Goal: Task Accomplishment & Management: Complete application form

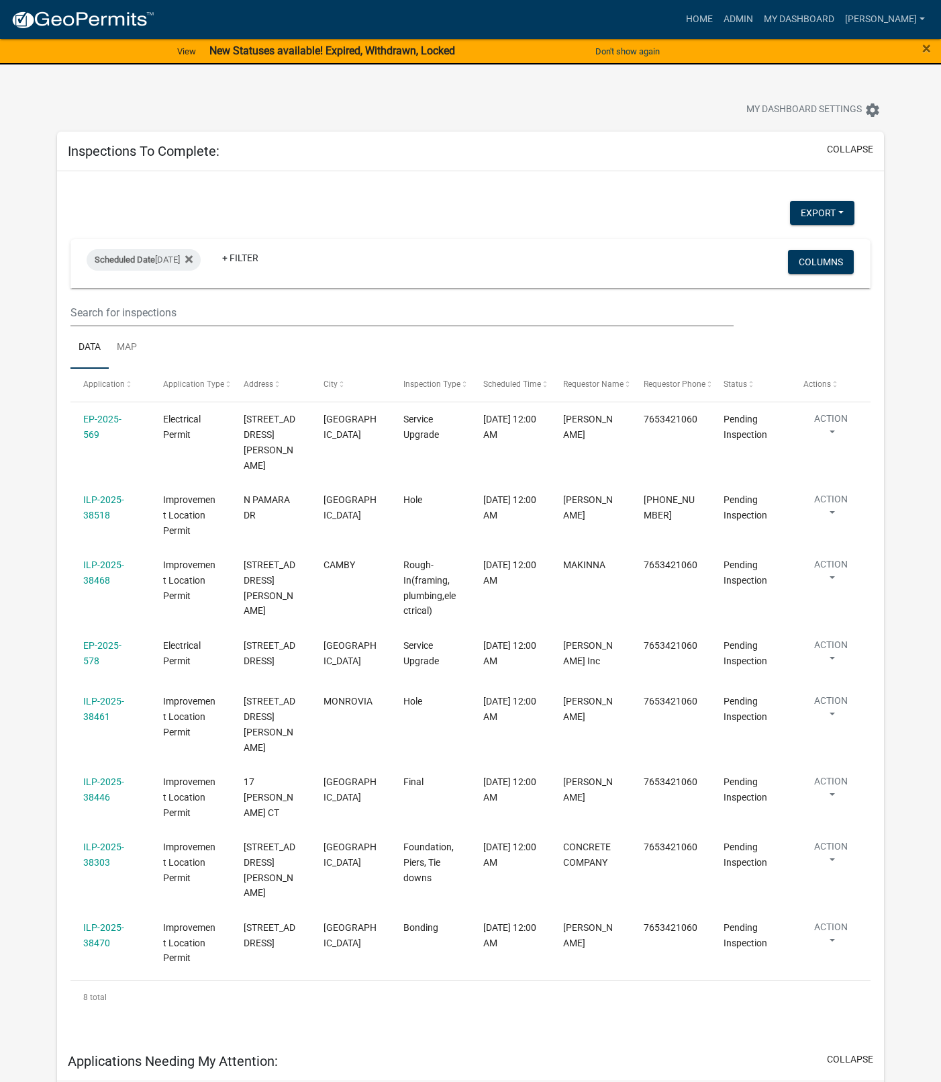
select select "1: 25"
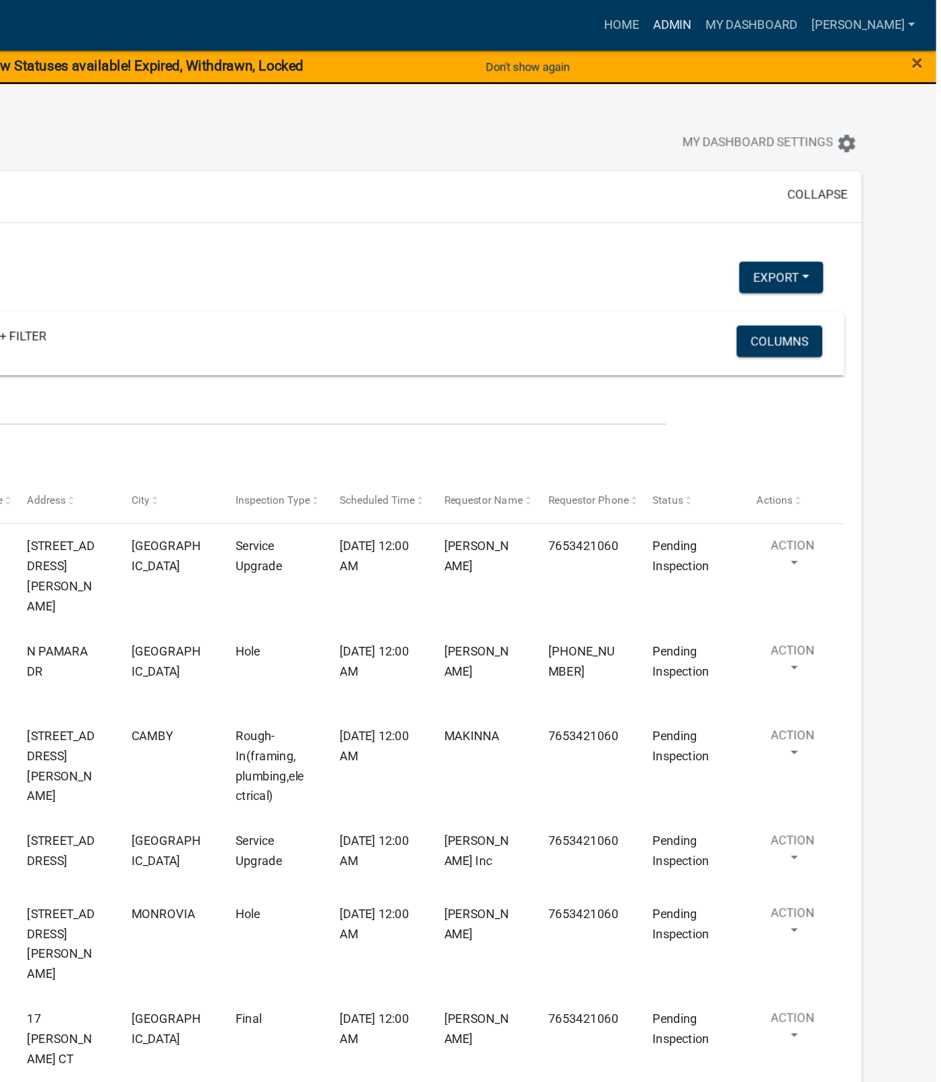
click at [759, 30] on link "Admin" at bounding box center [738, 20] width 40 height 26
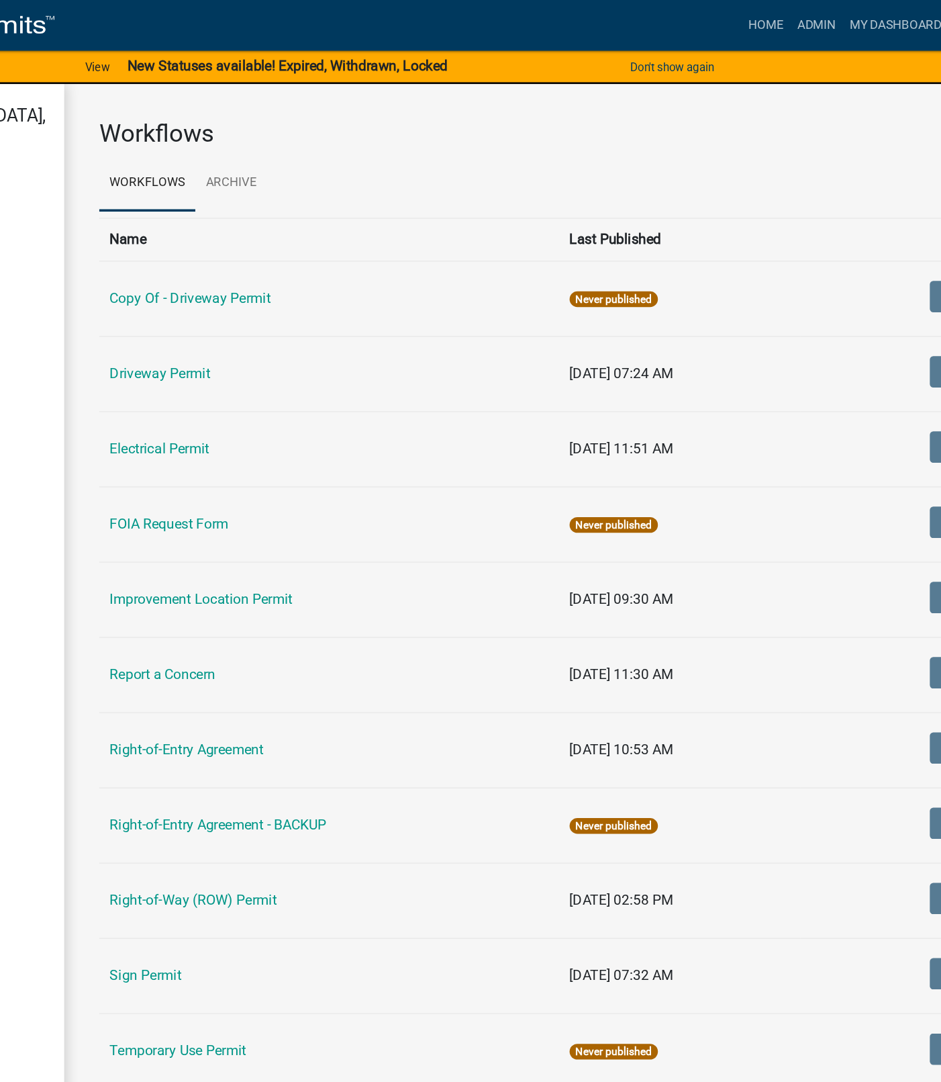
click at [314, 462] on link "Improvement Location Permit" at bounding box center [266, 459] width 140 height 13
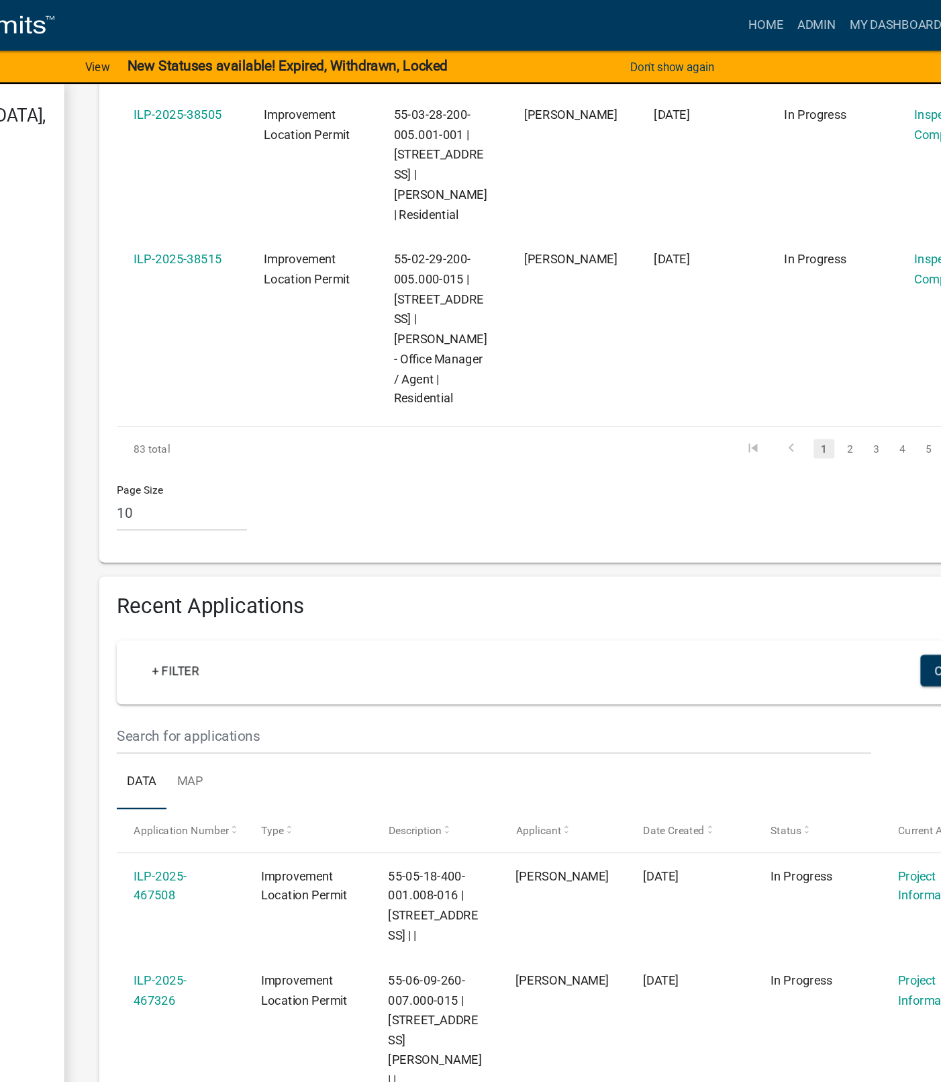
scroll to position [1193, 0]
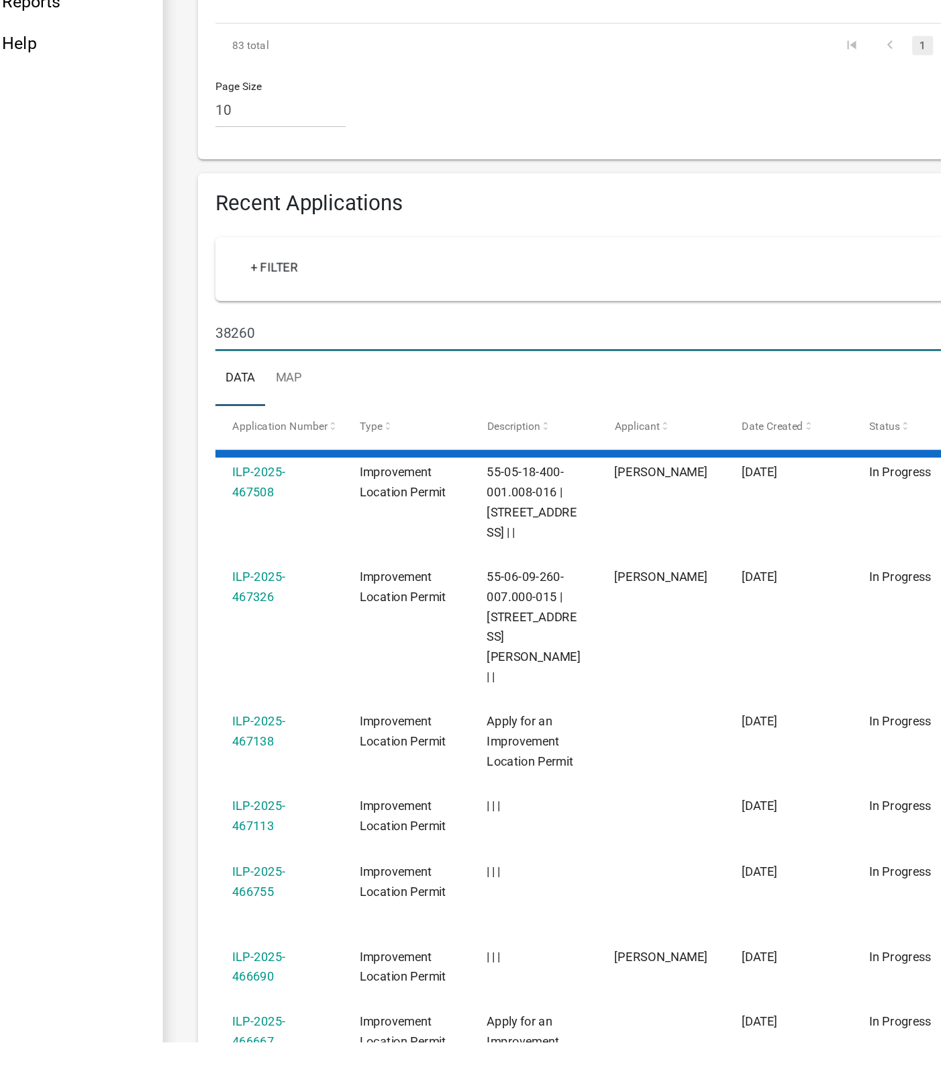
scroll to position [945, 0]
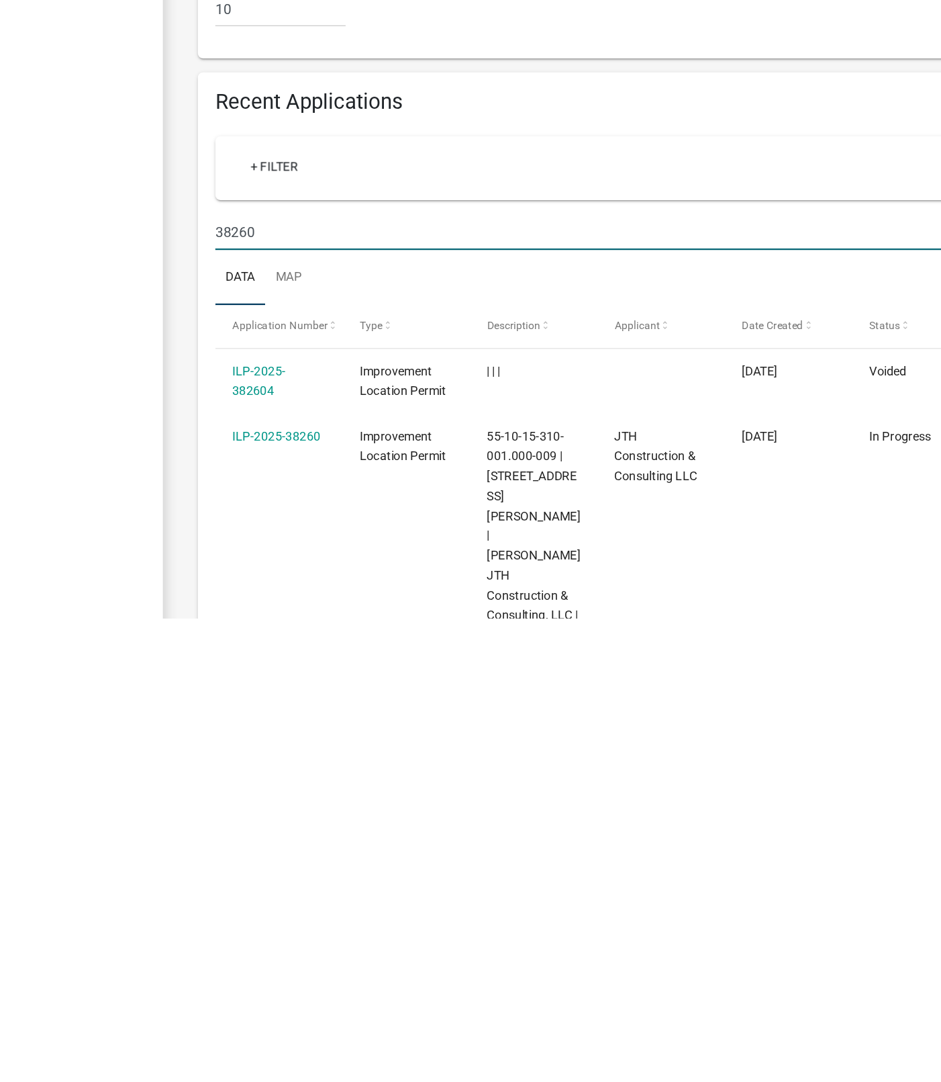
type input "38260"
click at [270, 937] on link "ILP-2025-38260" at bounding box center [248, 942] width 68 height 11
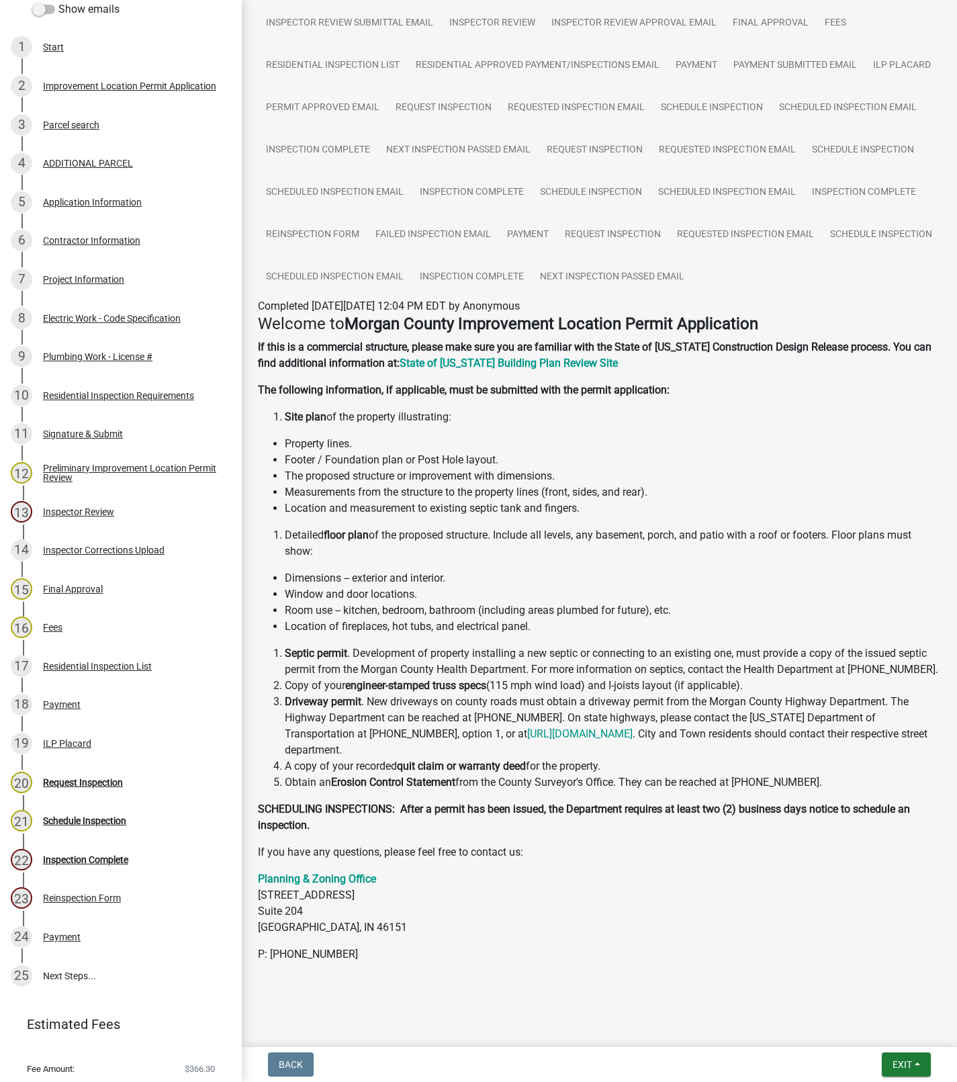
scroll to position [260, 0]
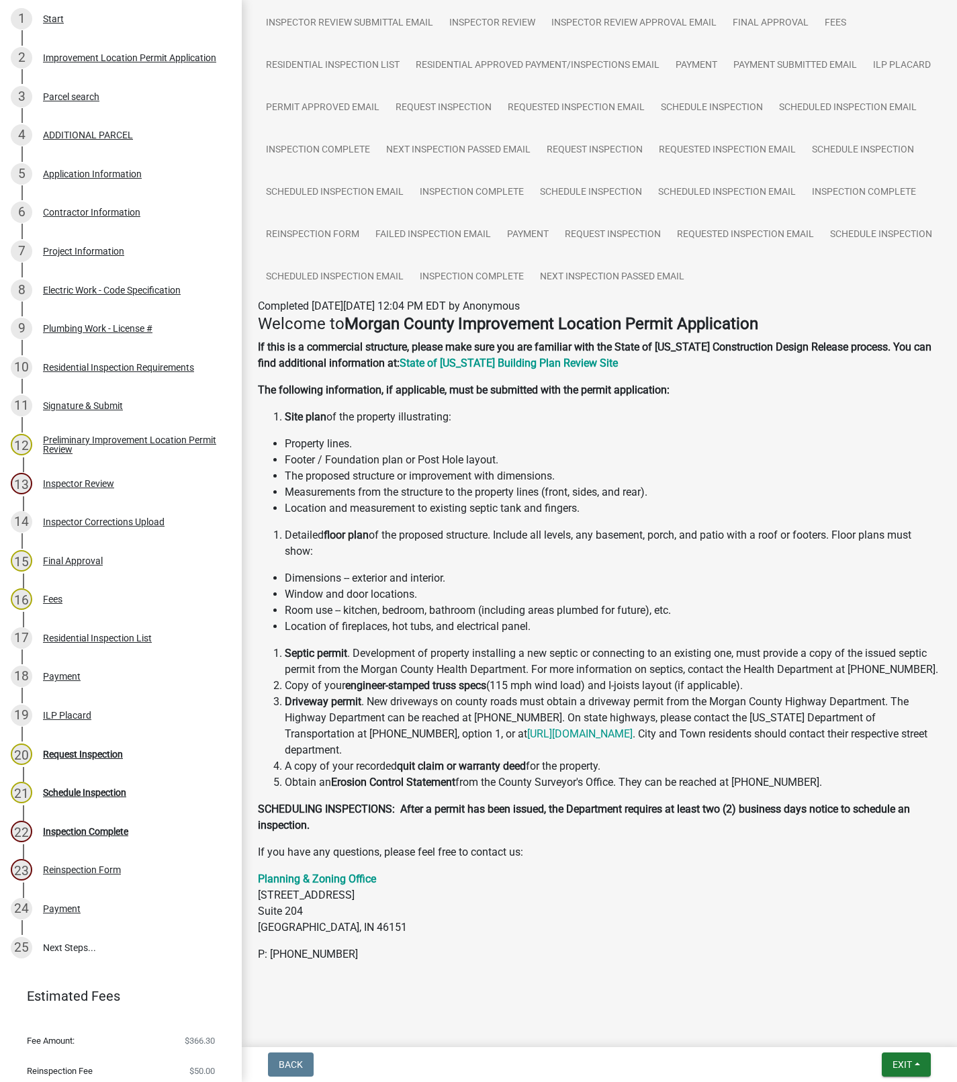
click at [89, 769] on link "20 Request Inspection" at bounding box center [121, 754] width 242 height 39
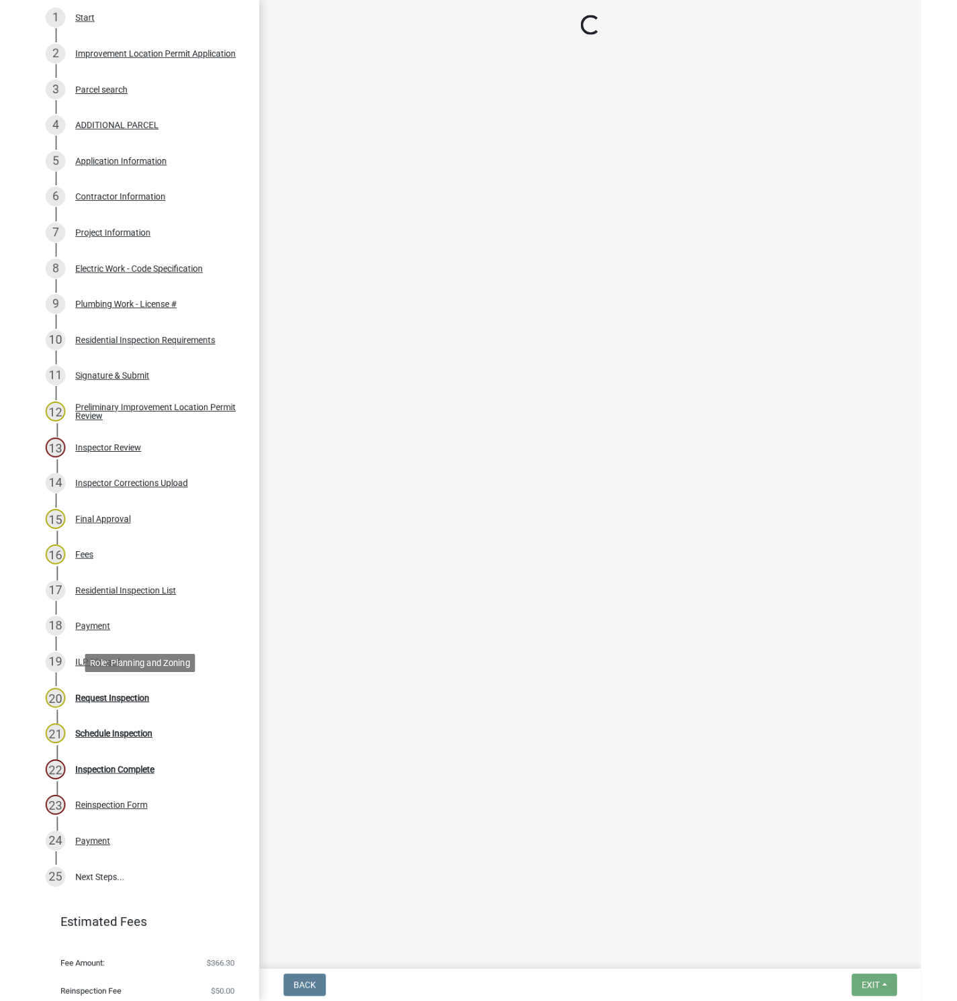
scroll to position [0, 0]
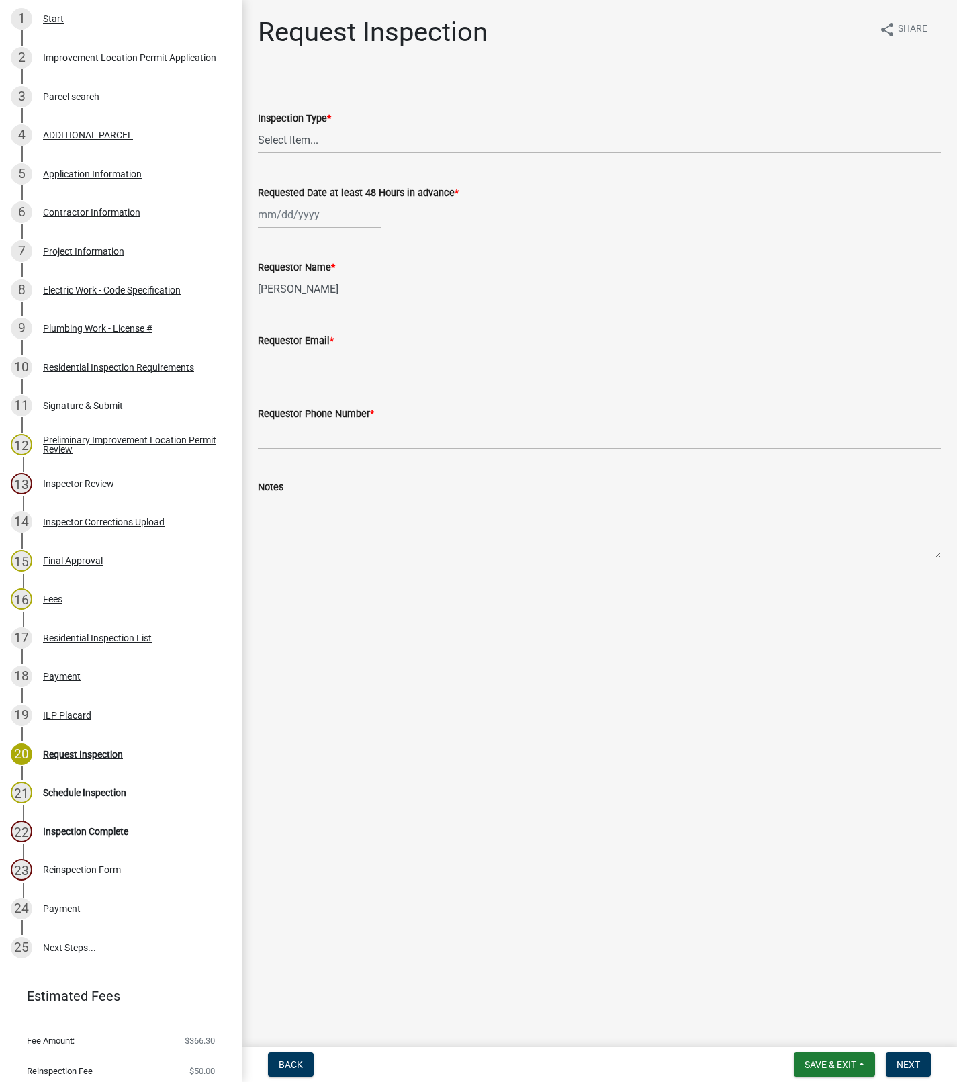
drag, startPoint x: 812, startPoint y: 606, endPoint x: 693, endPoint y: 621, distance: 119.8
click at [693, 621] on main "Request Inspection share Share Inspection Type * Select Item... Footer Hole Bon…" at bounding box center [599, 520] width 715 height 1041
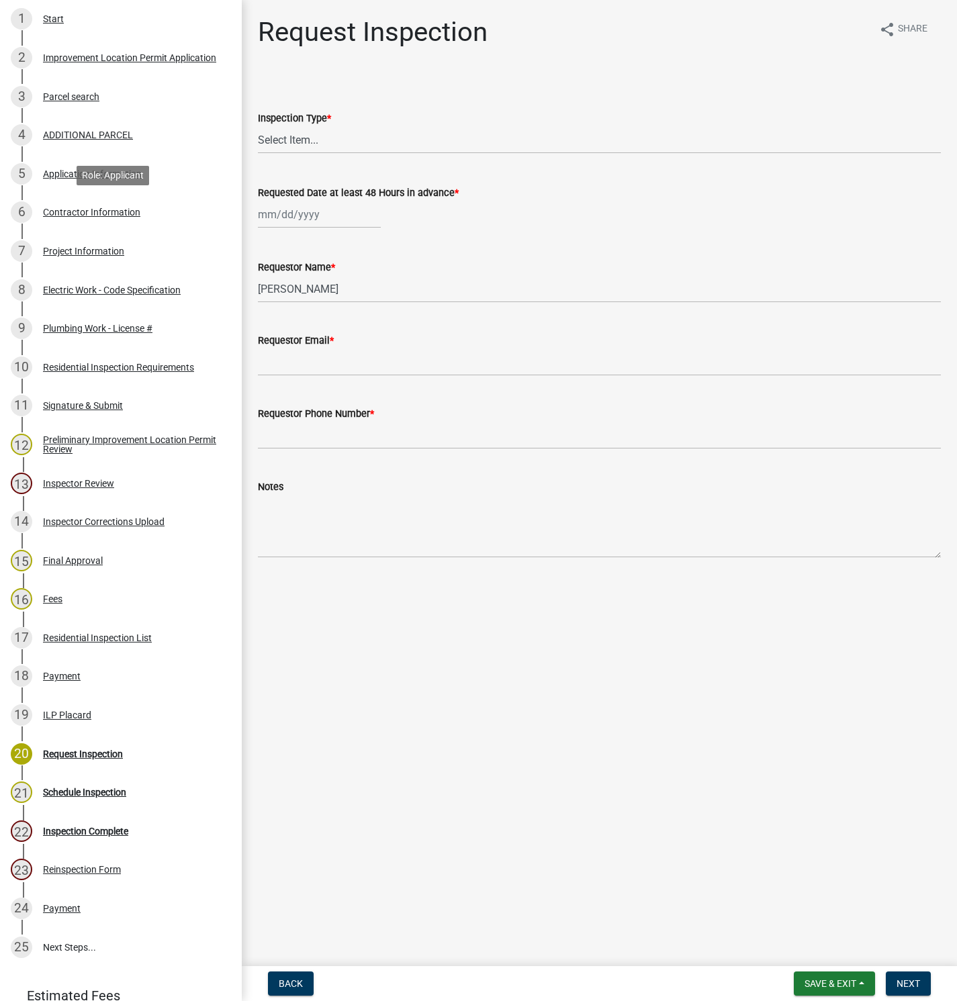
click at [71, 208] on div "Contractor Information" at bounding box center [91, 211] width 97 height 9
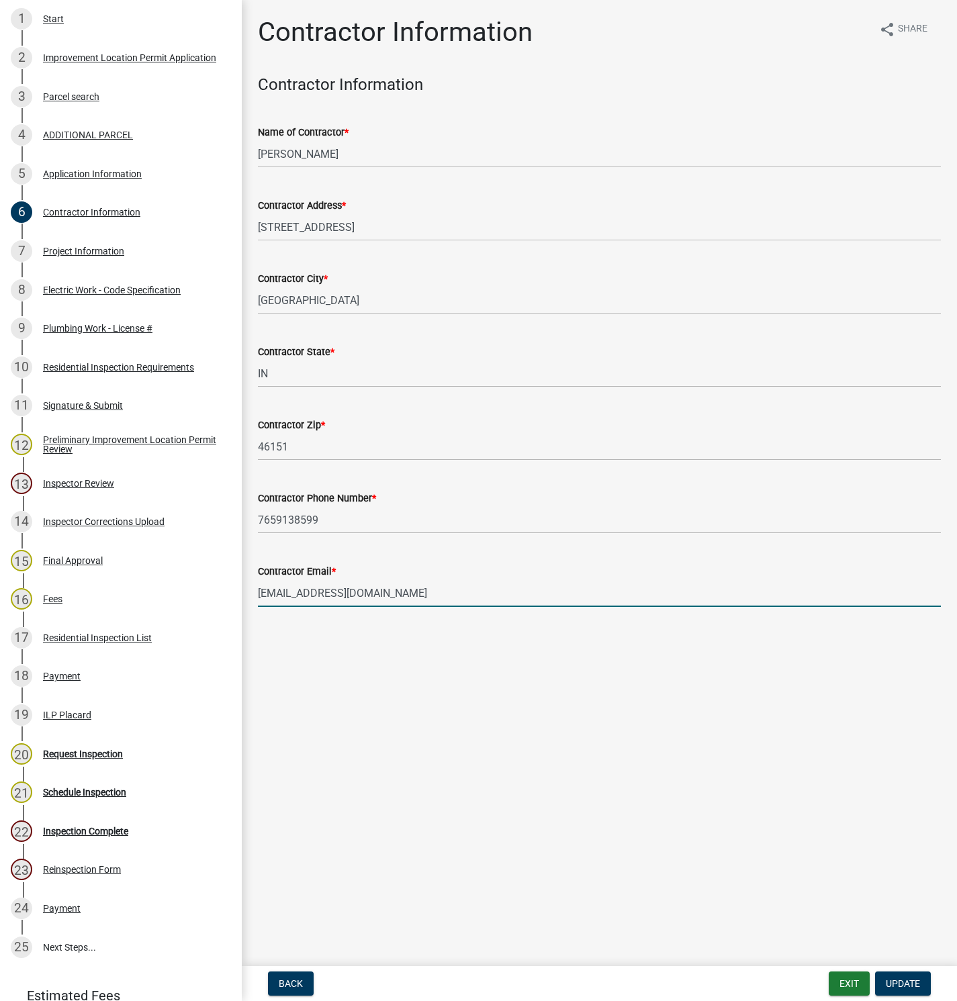
drag, startPoint x: 403, startPoint y: 593, endPoint x: 230, endPoint y: 657, distance: 184.2
click at [252, 594] on div "Contractor Email * [EMAIL_ADDRESS][DOMAIN_NAME]" at bounding box center [599, 576] width 703 height 62
click at [81, 755] on div "Request Inspection" at bounding box center [83, 753] width 80 height 9
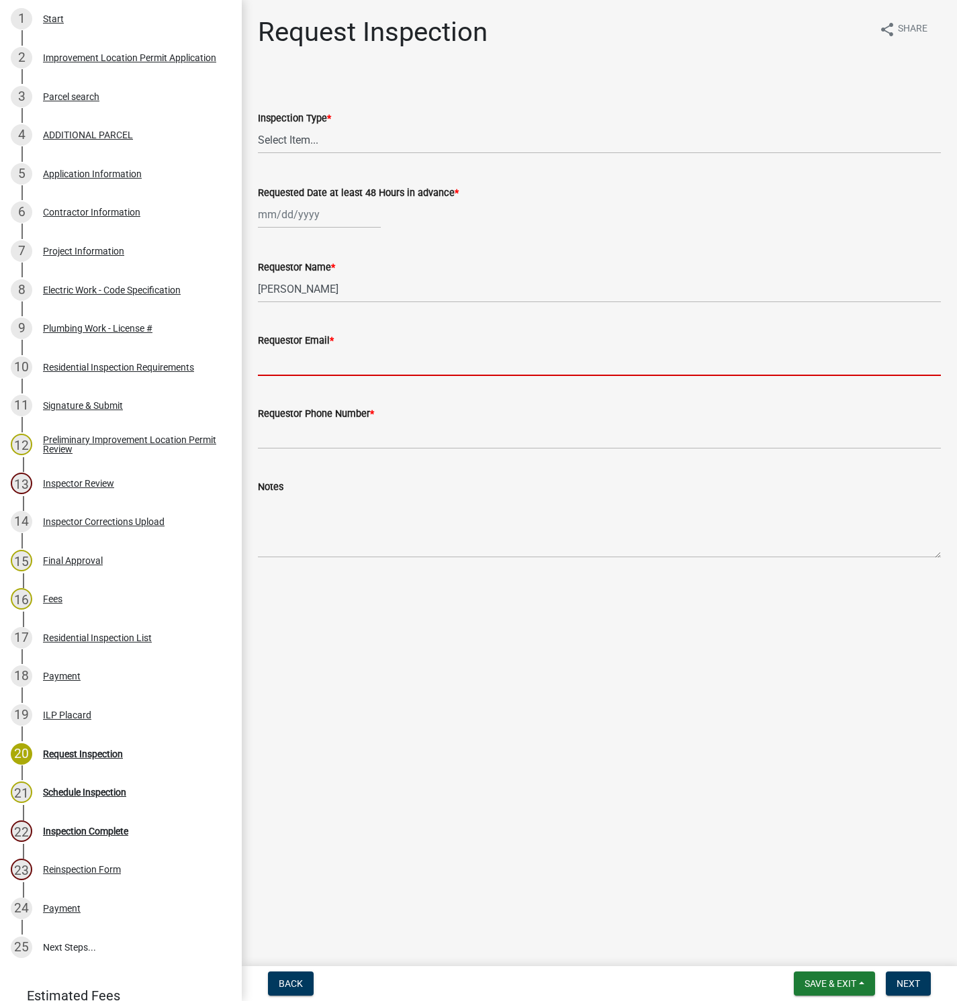
click at [319, 359] on input "Requestor Email *" at bounding box center [599, 362] width 683 height 28
paste input "[EMAIL_ADDRESS][DOMAIN_NAME]"
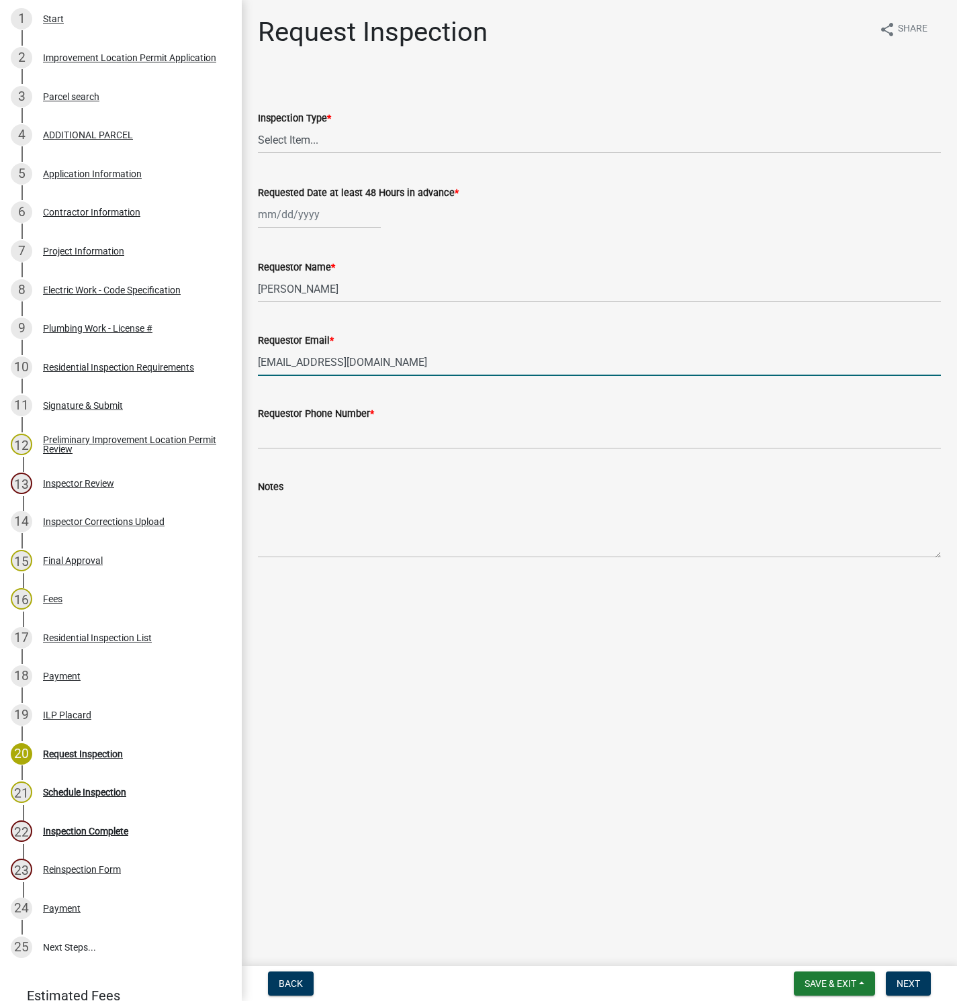
type input "[EMAIL_ADDRESS][DOMAIN_NAME]"
click at [361, 431] on input "Requestor Phone Number *" at bounding box center [599, 436] width 683 height 28
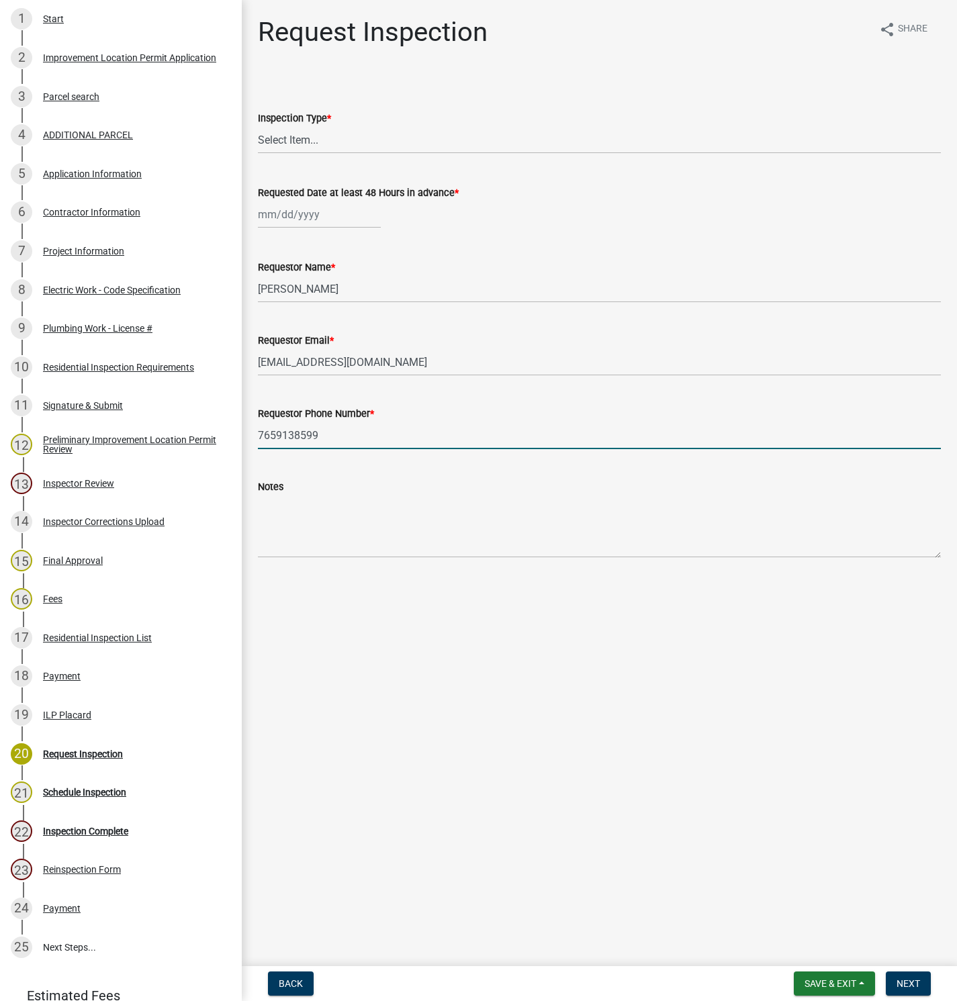
type input "7659138599"
click at [297, 133] on select "Select Item... Footer Hole Bonding Underslab Foundation, Piers, Tie downs Prewa…" at bounding box center [599, 140] width 683 height 28
click at [258, 126] on select "Select Item... Footer Hole Bonding Underslab Foundation, Piers, Tie downs Prewa…" at bounding box center [599, 140] width 683 height 28
select select "dc5c968b-d3af-42de-b183-ea3a89462087"
click at [330, 212] on div at bounding box center [319, 215] width 123 height 28
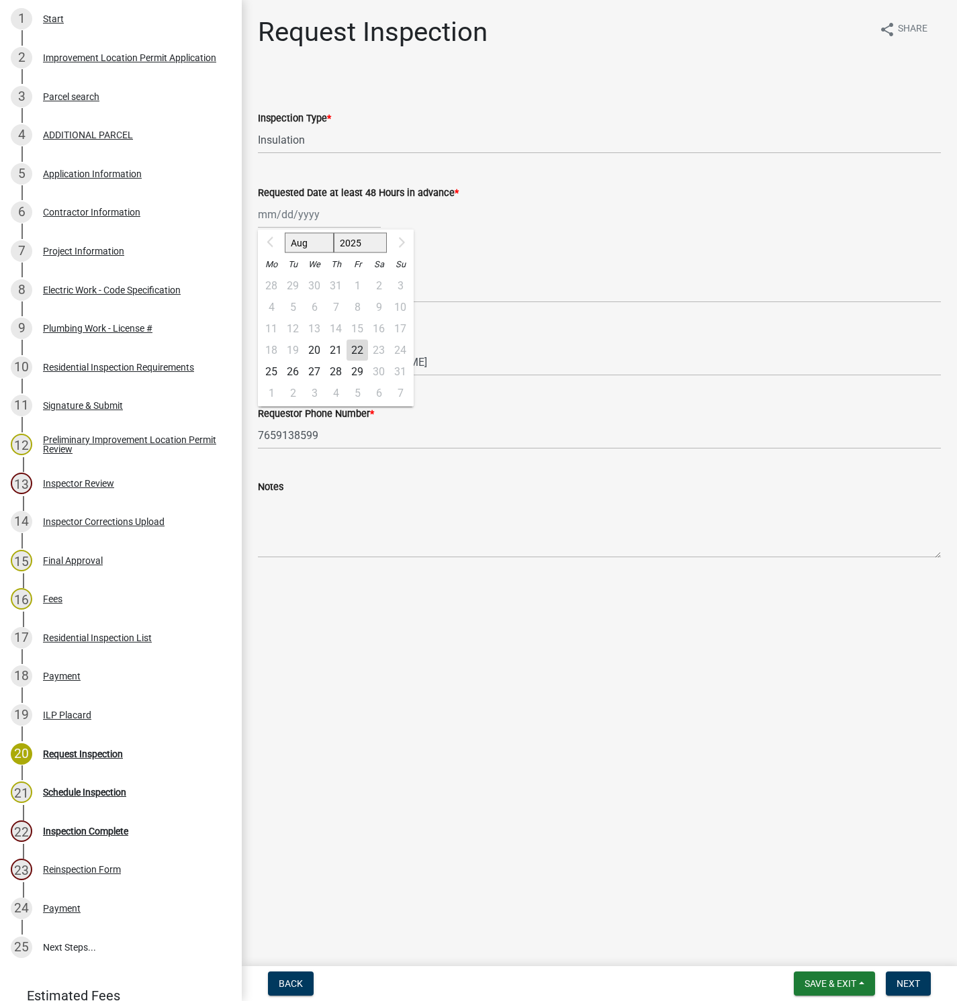
click at [361, 346] on div "22" at bounding box center [356, 350] width 21 height 21
type input "[DATE]"
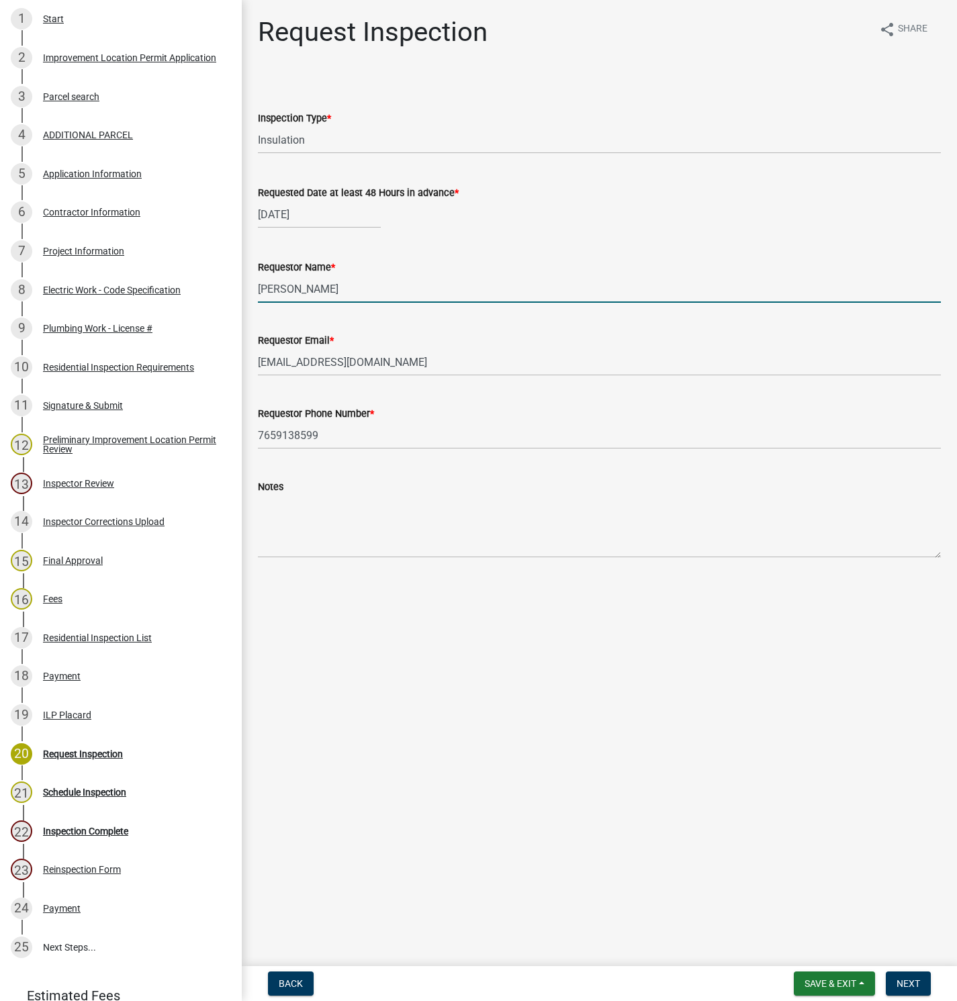
drag, startPoint x: 335, startPoint y: 278, endPoint x: 248, endPoint y: 284, distance: 87.5
click at [248, 284] on div "Requestor Name * [PERSON_NAME]" at bounding box center [599, 271] width 703 height 62
type input "[PERSON_NAME]"
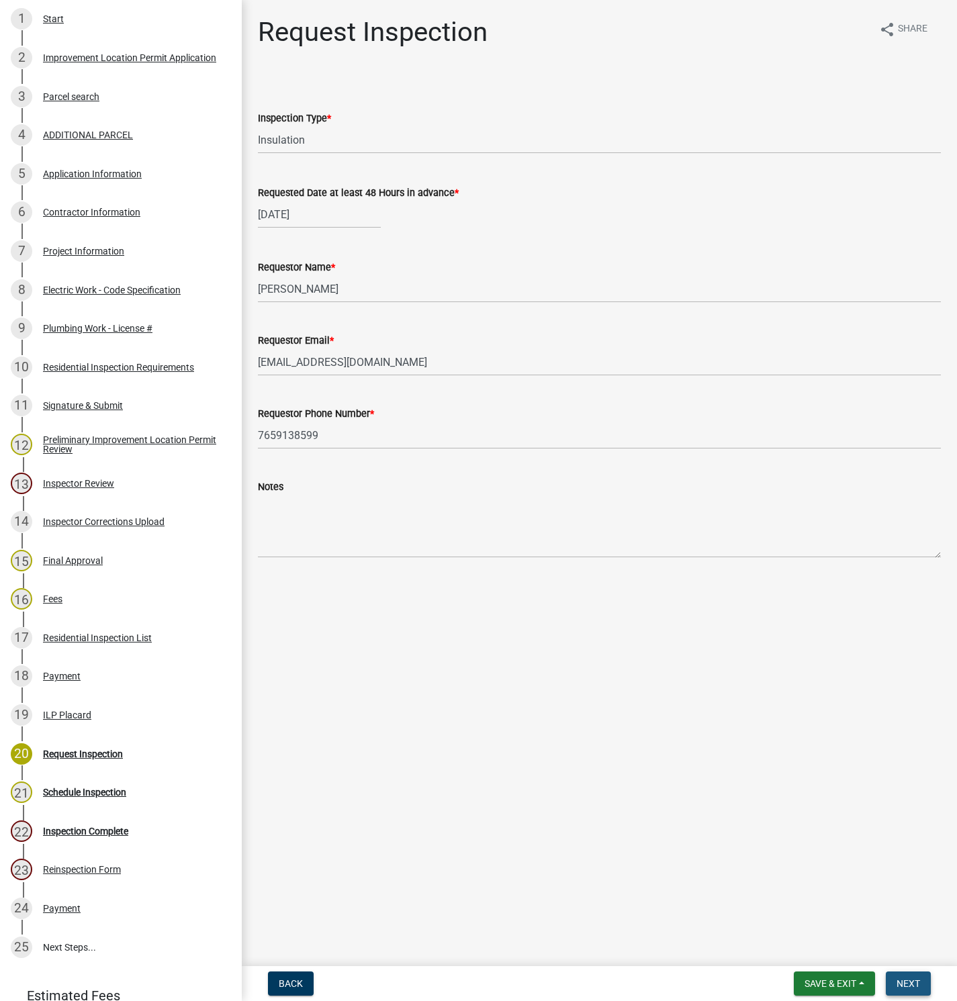
click at [914, 976] on button "Next" at bounding box center [908, 984] width 45 height 24
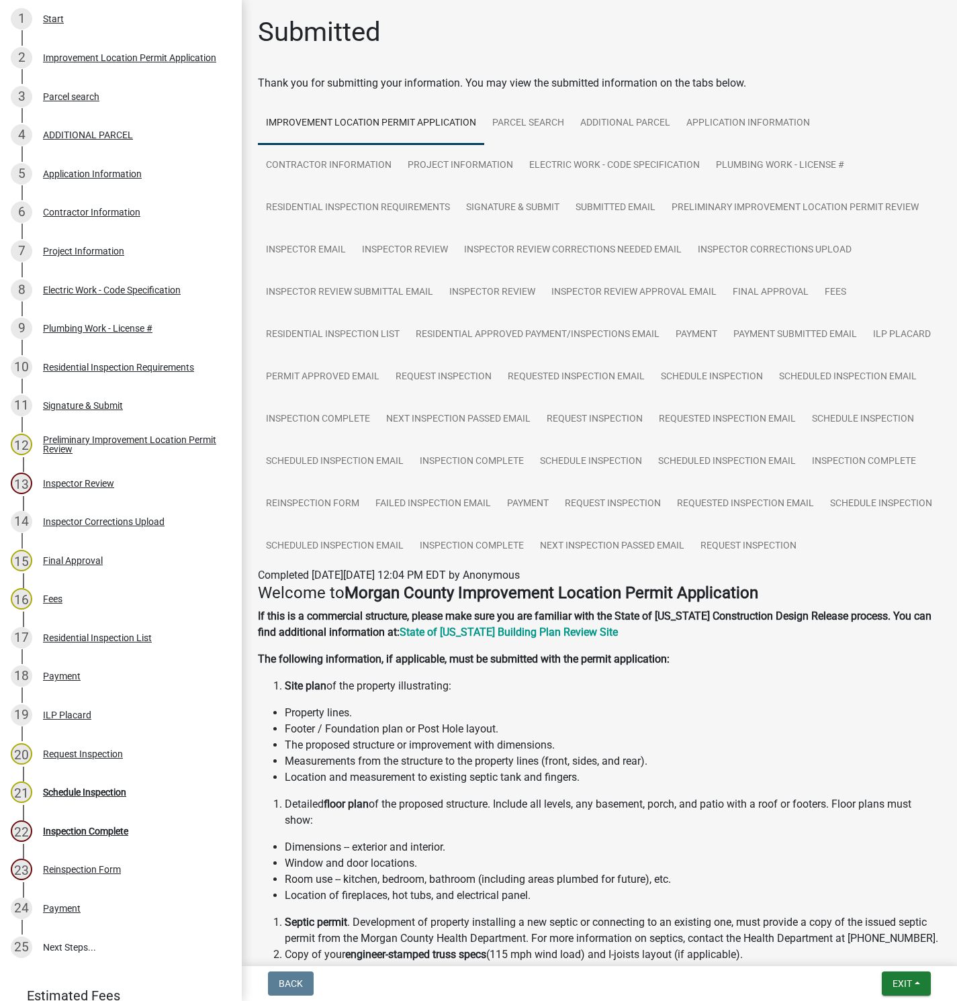
click at [73, 792] on div "Schedule Inspection" at bounding box center [84, 792] width 83 height 9
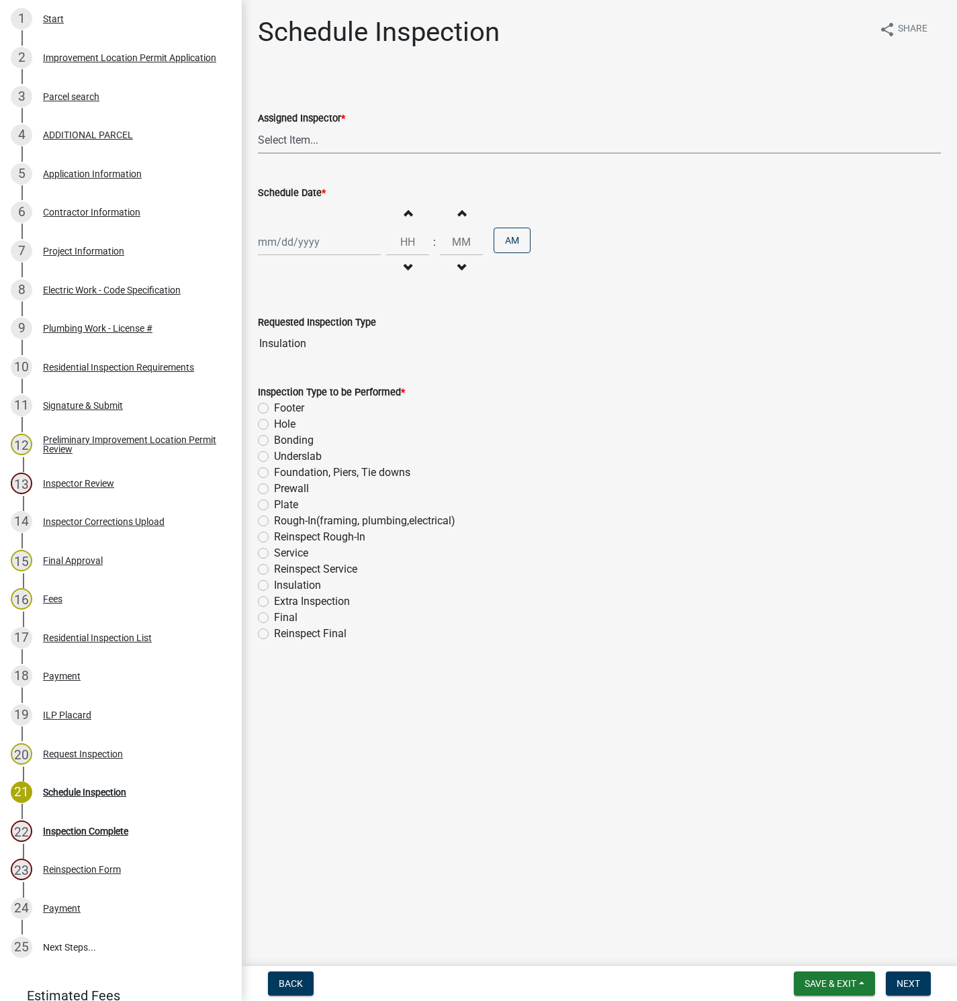
click at [291, 138] on select "Select Item... [PERSON_NAME] ([PERSON_NAME]) AndrewMason ([PERSON_NAME])" at bounding box center [599, 140] width 683 height 28
select select "27c2efcb-eb6f-4284-aeca-3a6546a9c02a"
click at [258, 126] on select "Select Item... [PERSON_NAME] ([PERSON_NAME]) AndrewMason ([PERSON_NAME])" at bounding box center [599, 140] width 683 height 28
click at [288, 238] on div at bounding box center [319, 242] width 123 height 28
select select "8"
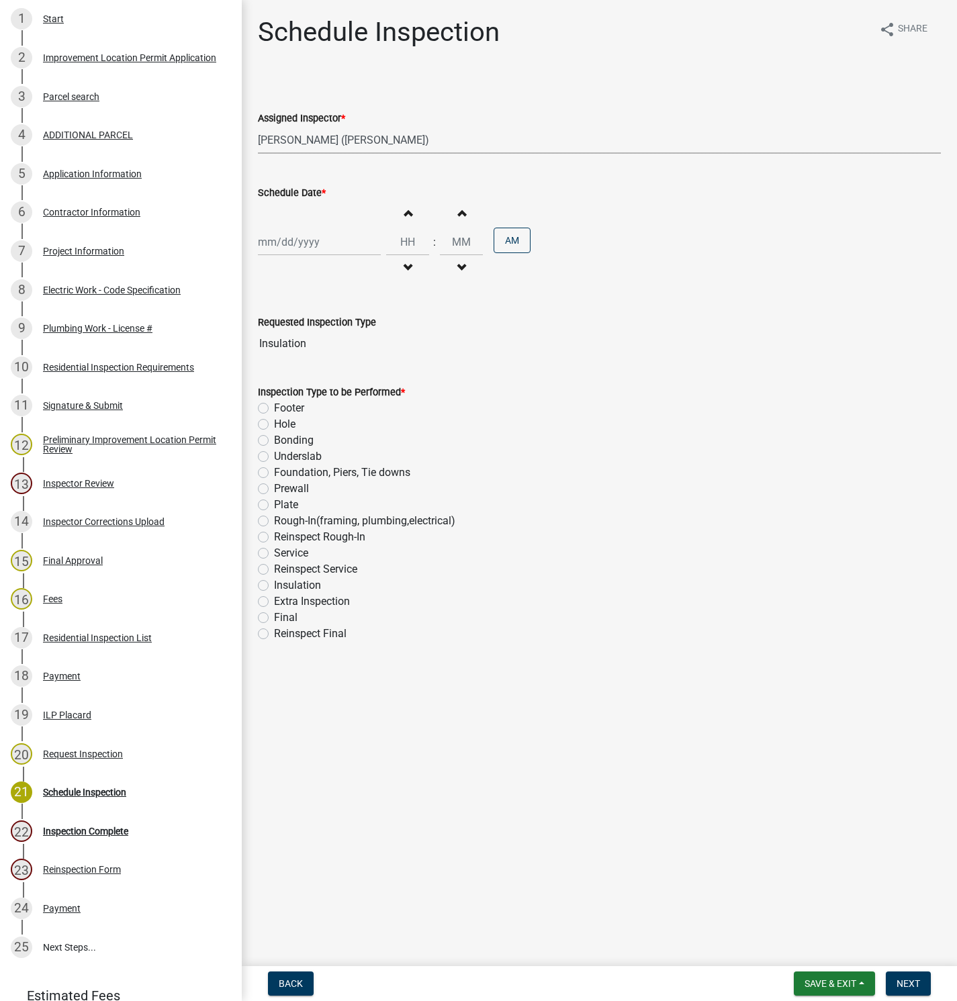
select select "2025"
click at [352, 379] on div "22" at bounding box center [356, 378] width 21 height 21
type input "[DATE]"
click at [413, 240] on input "Hours" at bounding box center [407, 242] width 43 height 28
type input "12"
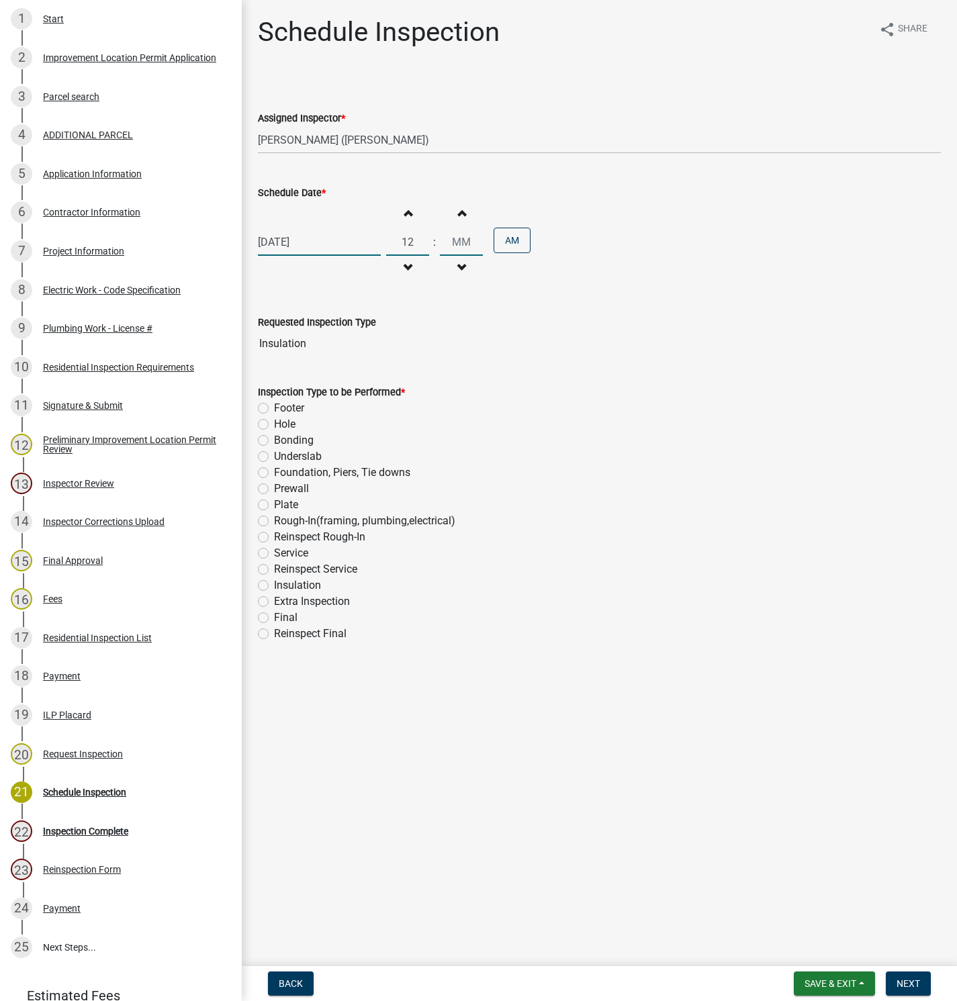
click at [274, 587] on label "Insulation" at bounding box center [297, 585] width 47 height 16
click at [274, 586] on input "Insulation" at bounding box center [278, 581] width 9 height 9
radio input "true"
click at [900, 984] on span "Next" at bounding box center [907, 983] width 23 height 11
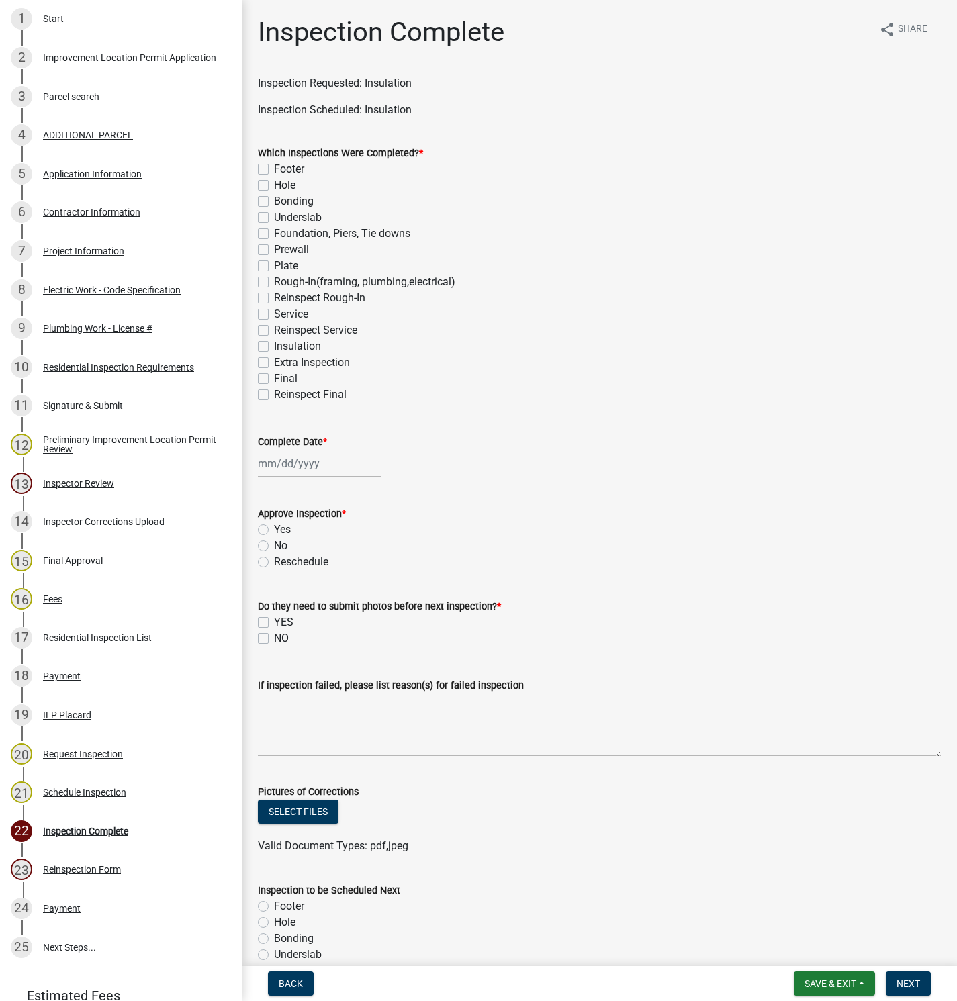
click at [274, 347] on label "Insulation" at bounding box center [297, 346] width 47 height 16
click at [274, 347] on input "Insulation" at bounding box center [278, 342] width 9 height 9
checkbox input "true"
checkbox input "false"
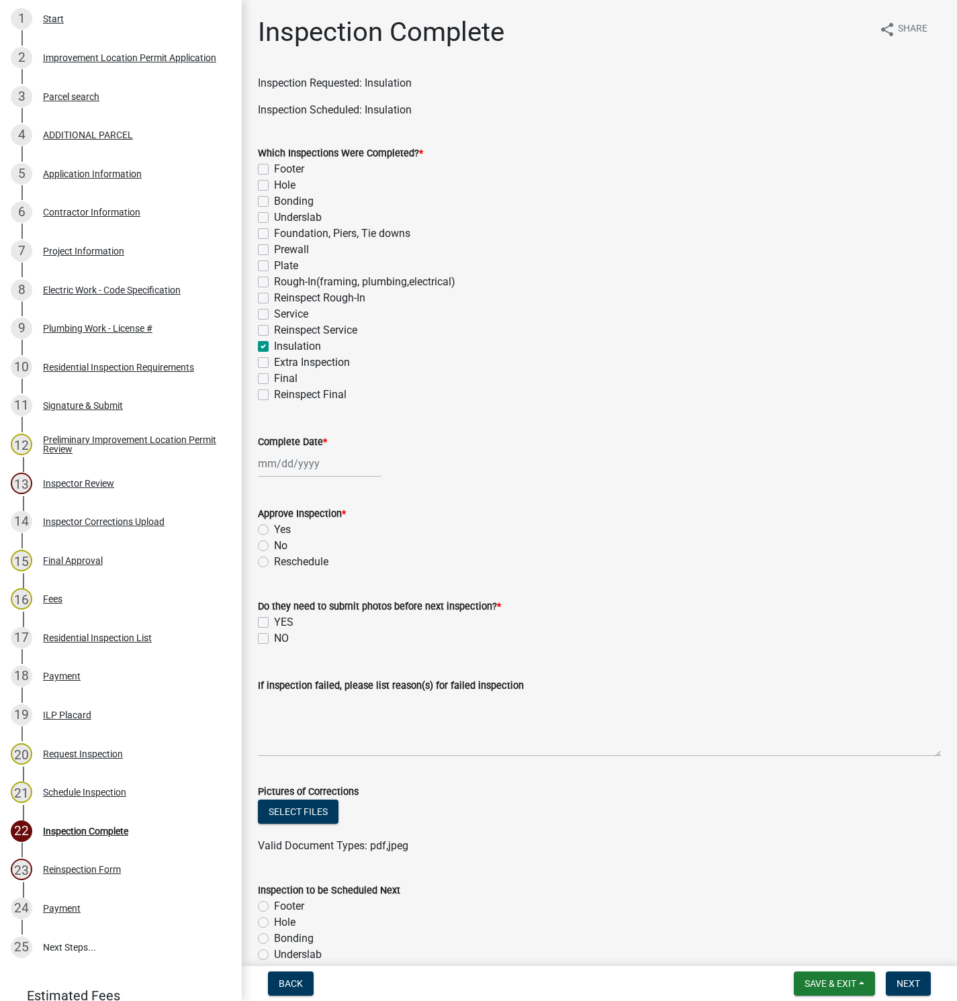
checkbox input "false"
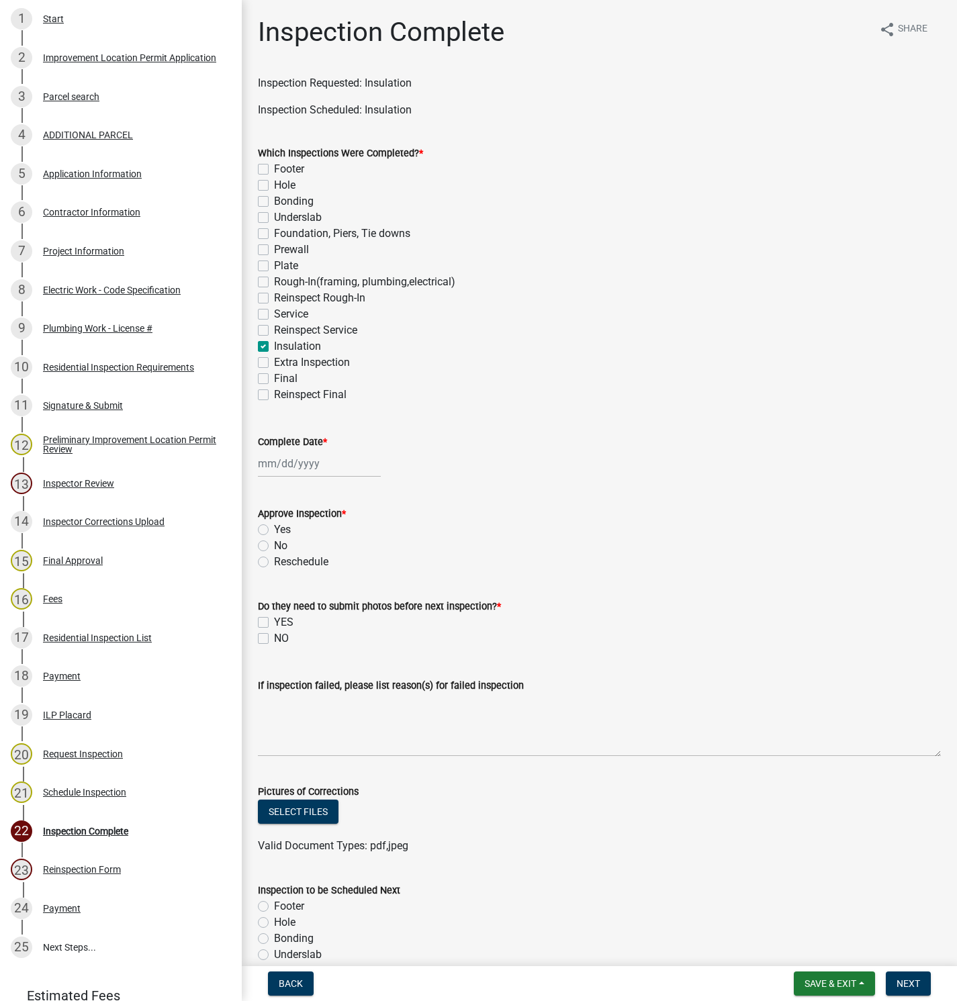
checkbox input "false"
checkbox input "true"
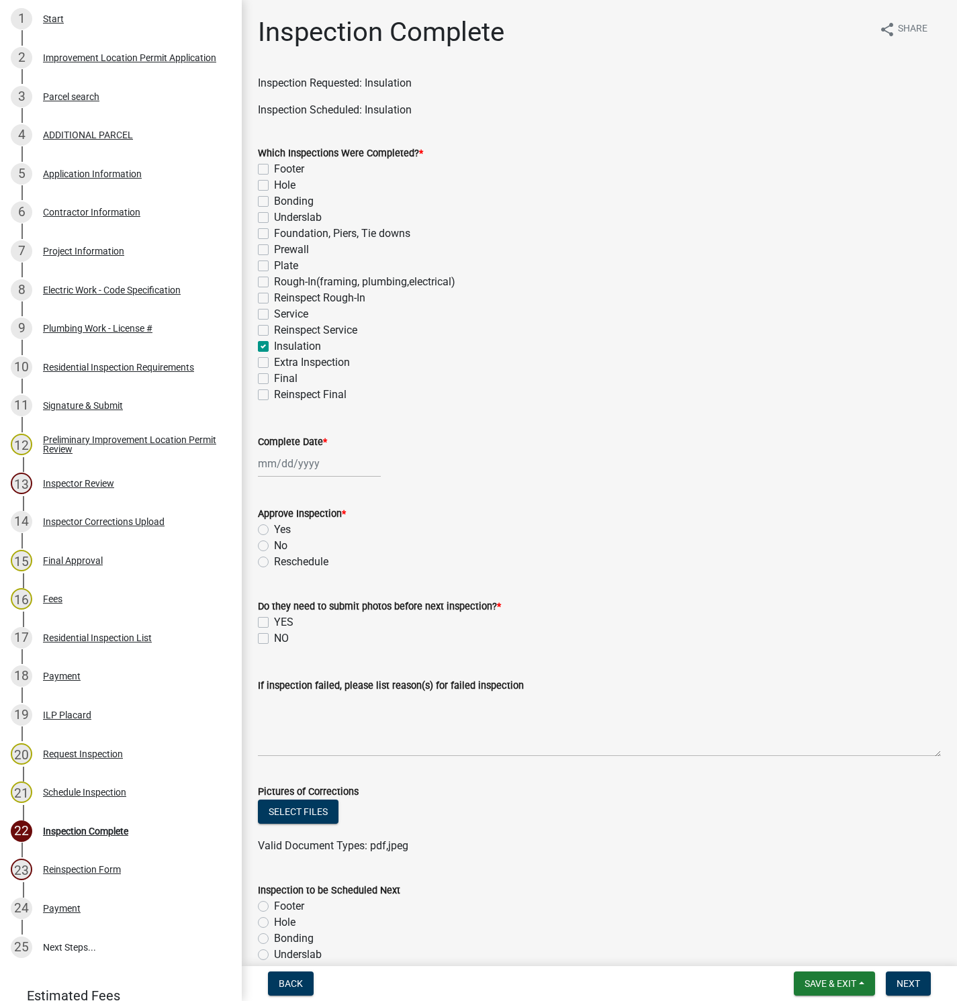
checkbox input "false"
click at [277, 455] on div at bounding box center [319, 464] width 123 height 28
select select "8"
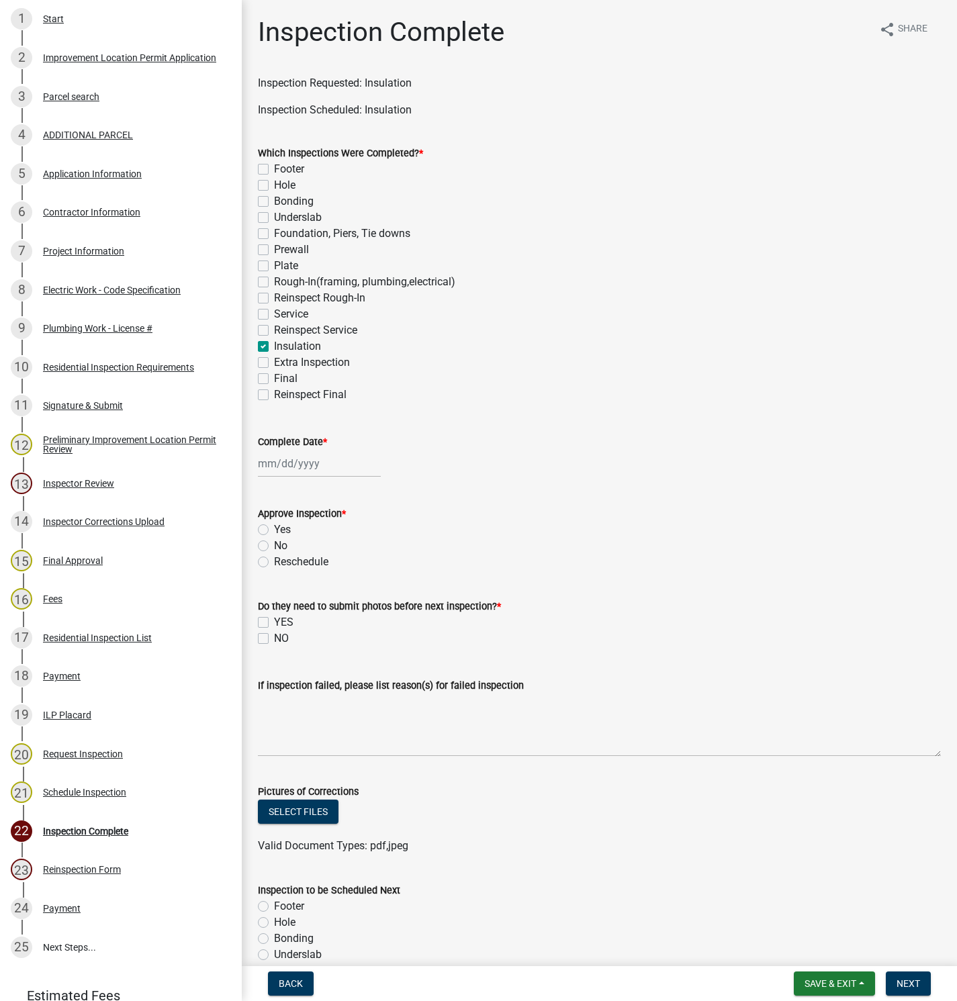
select select "2025"
click at [359, 595] on div "22" at bounding box center [356, 599] width 21 height 21
type input "[DATE]"
click at [274, 526] on label "Yes" at bounding box center [282, 530] width 17 height 16
click at [274, 526] on input "Yes" at bounding box center [278, 526] width 9 height 9
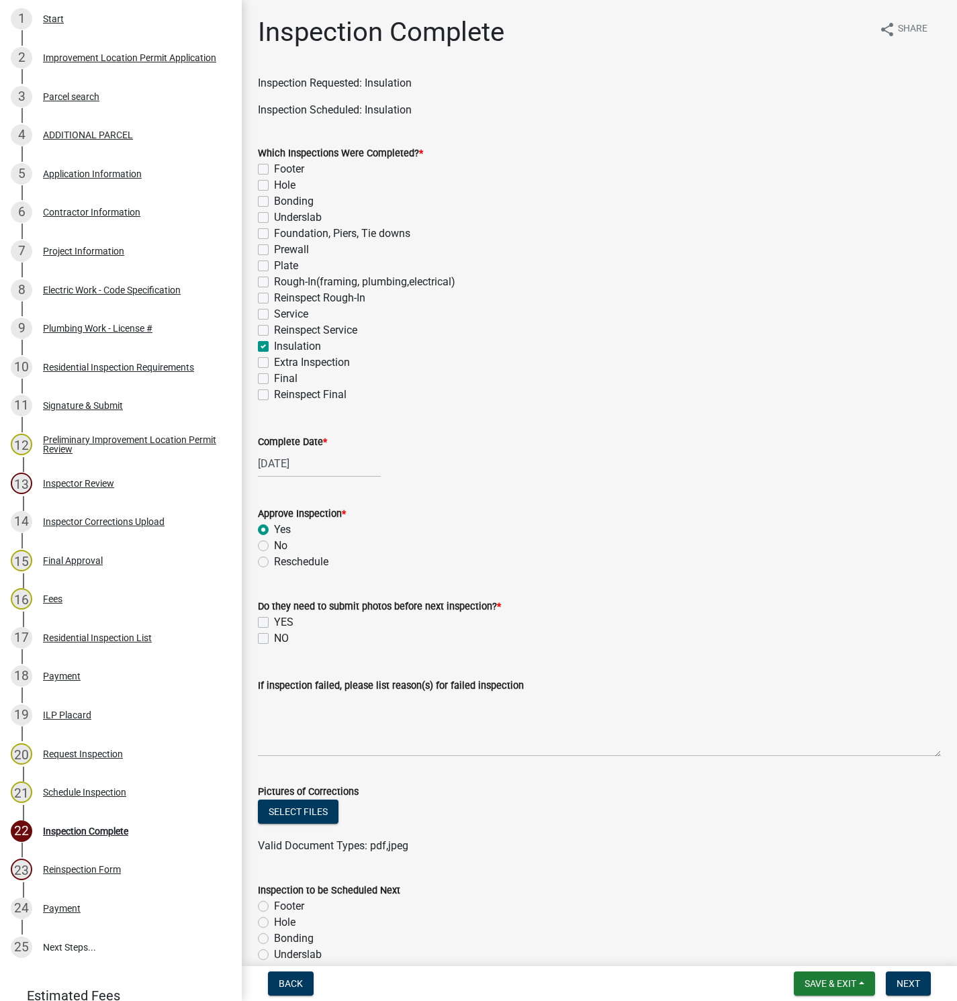
radio input "true"
click at [274, 632] on label "NO" at bounding box center [281, 638] width 15 height 16
click at [274, 632] on input "NO" at bounding box center [278, 634] width 9 height 9
checkbox input "true"
checkbox input "false"
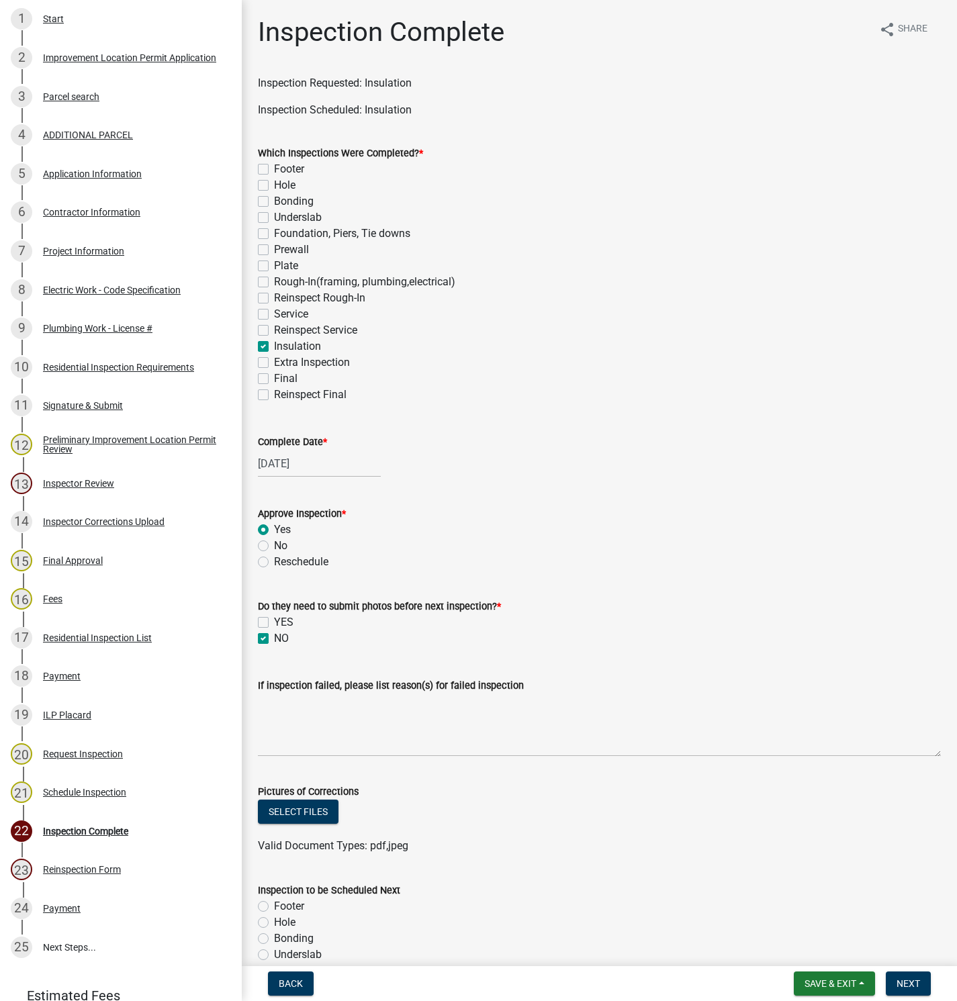
checkbox input "true"
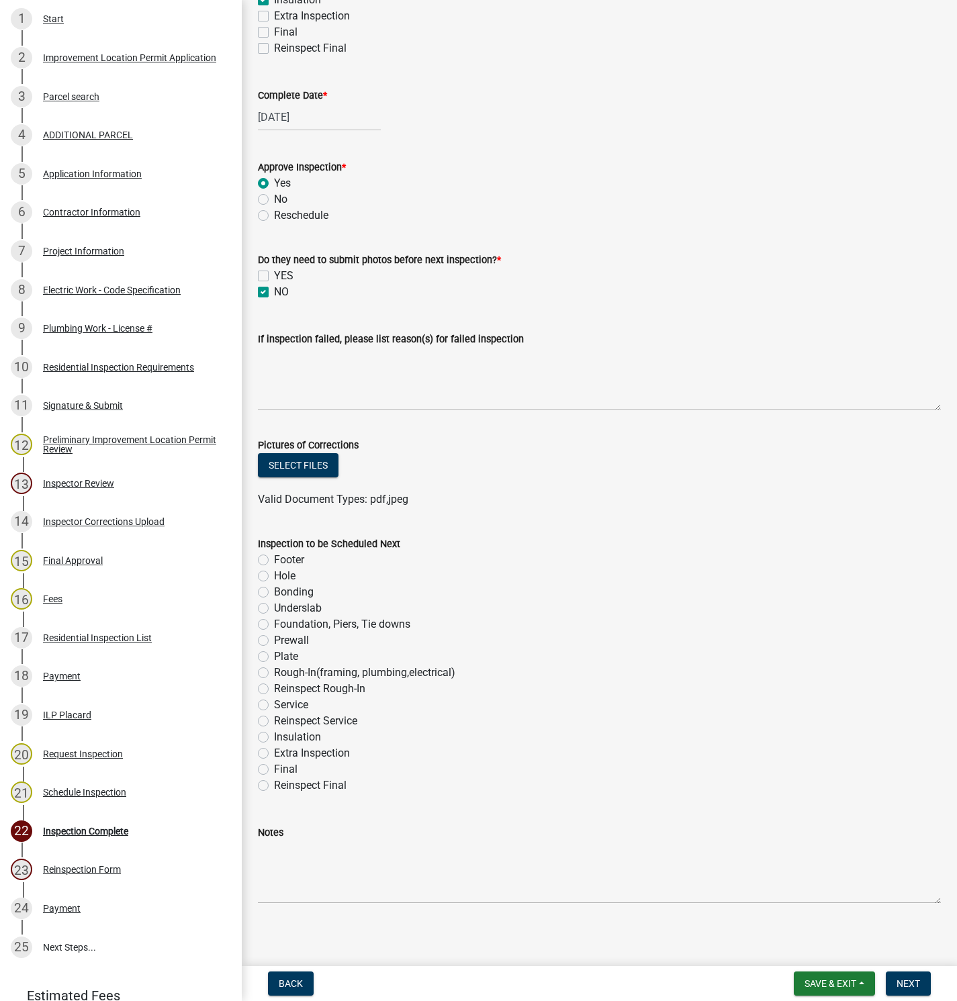
scroll to position [352, 0]
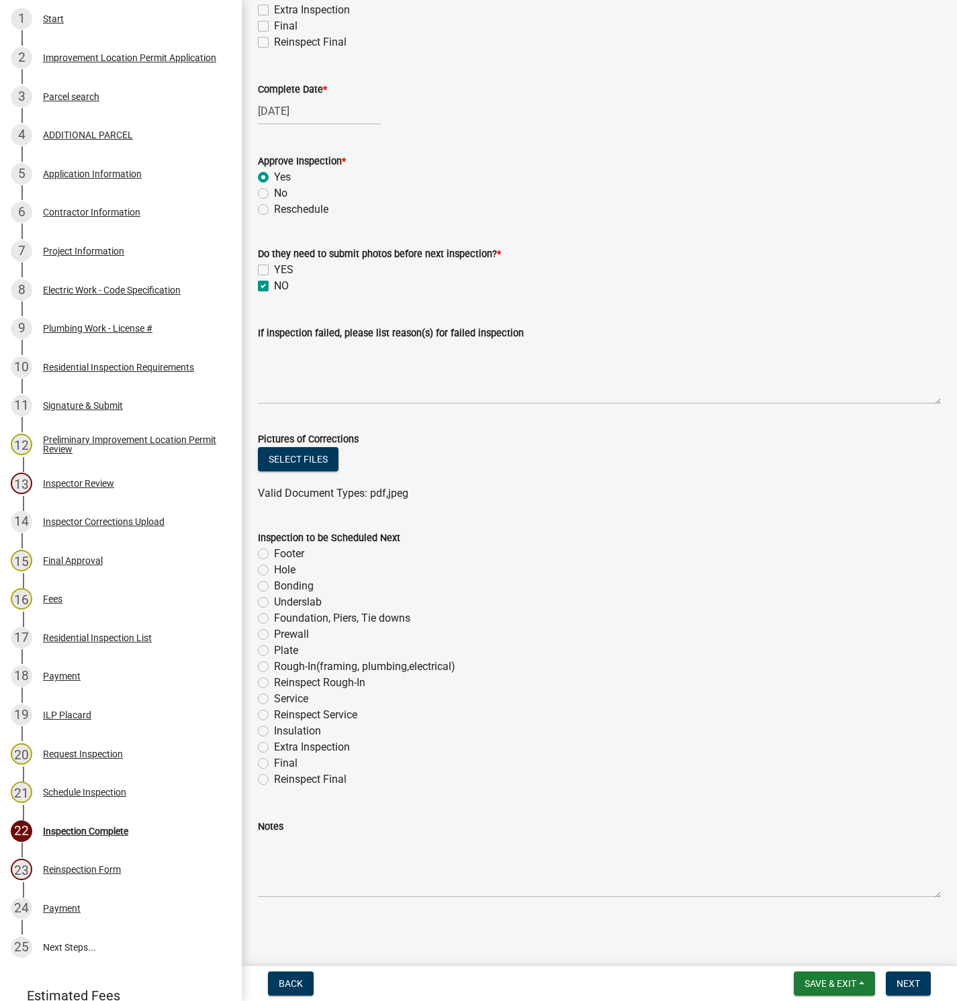
click at [274, 669] on label "Rough-In(framing, plumbing,electrical)" at bounding box center [364, 667] width 181 height 16
click at [274, 667] on input "Rough-In(framing, plumbing,electrical)" at bounding box center [278, 663] width 9 height 9
radio input "true"
click at [907, 983] on span "Next" at bounding box center [907, 983] width 23 height 11
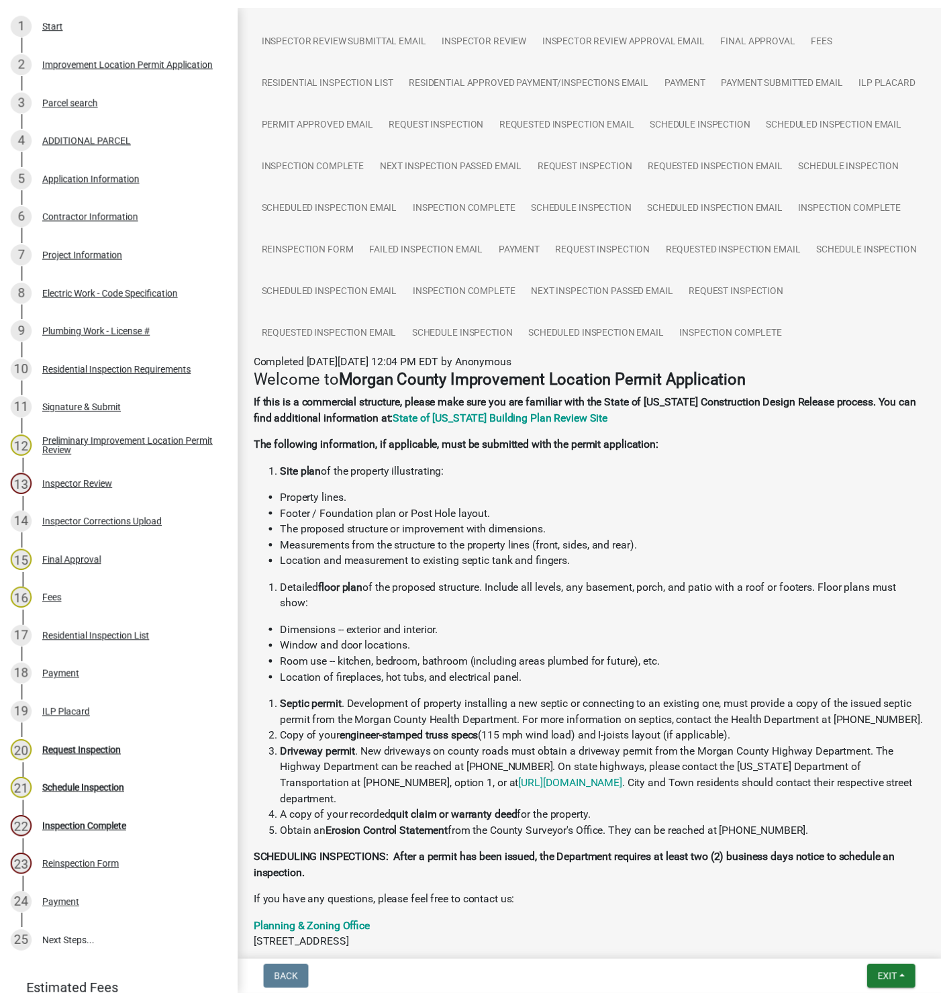
scroll to position [302, 0]
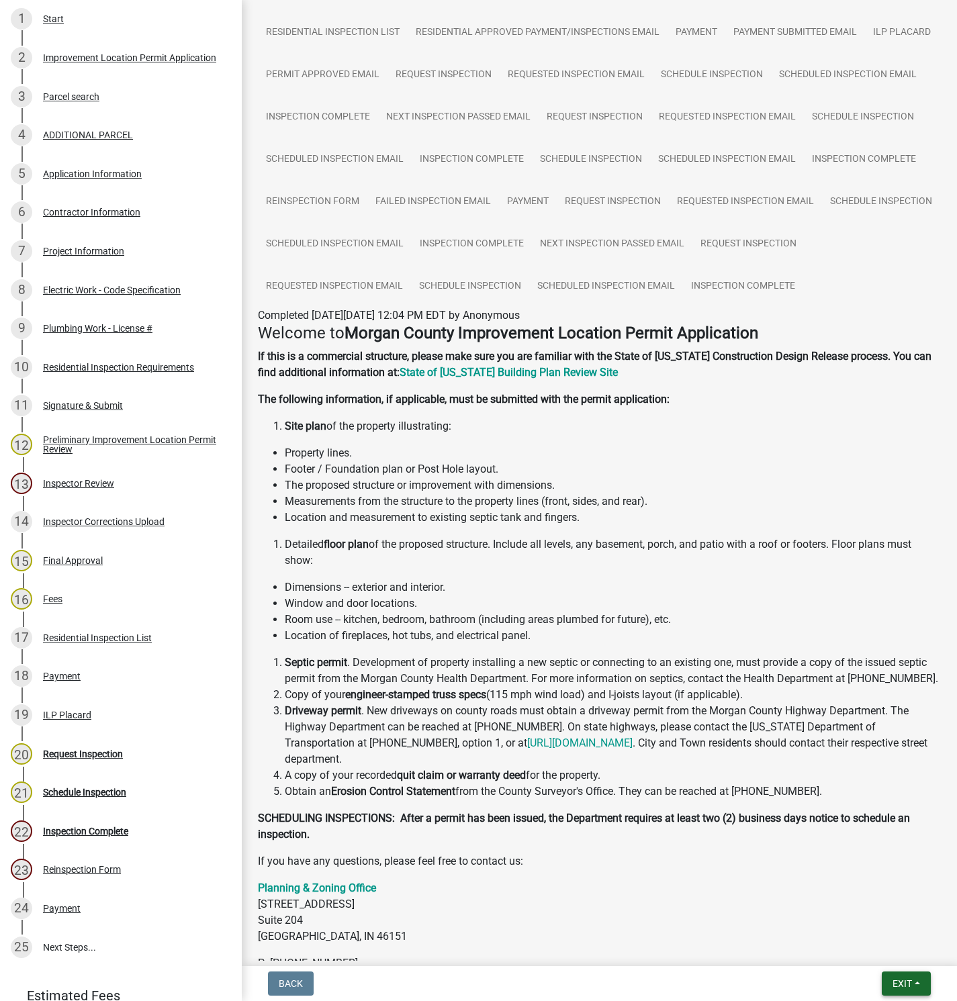
click at [902, 988] on span "Exit" at bounding box center [901, 983] width 19 height 11
click at [863, 949] on button "Save & Exit" at bounding box center [876, 949] width 107 height 32
